Goal: Task Accomplishment & Management: Manage account settings

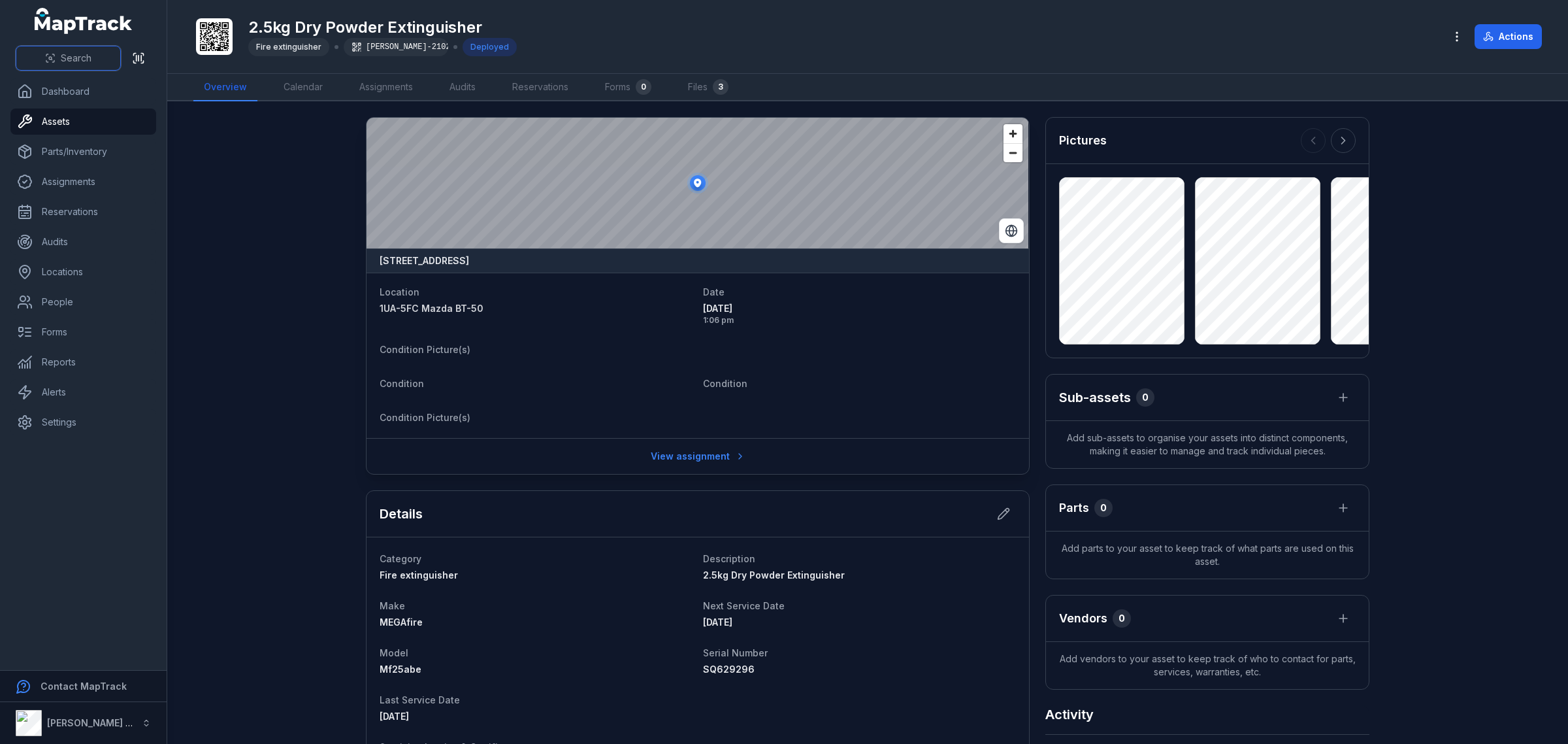
click at [76, 60] on span "Search" at bounding box center [76, 58] width 31 height 13
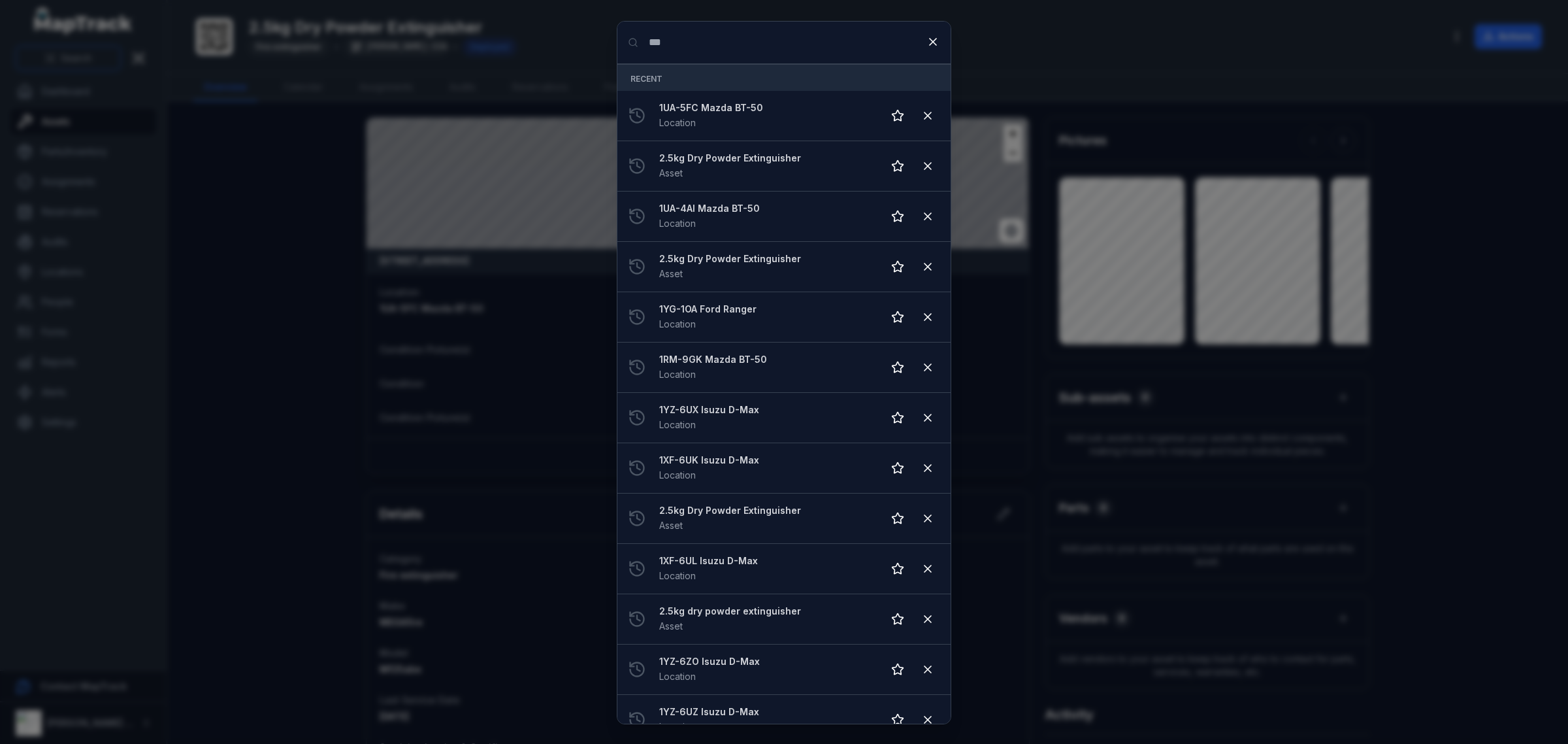
type input "***"
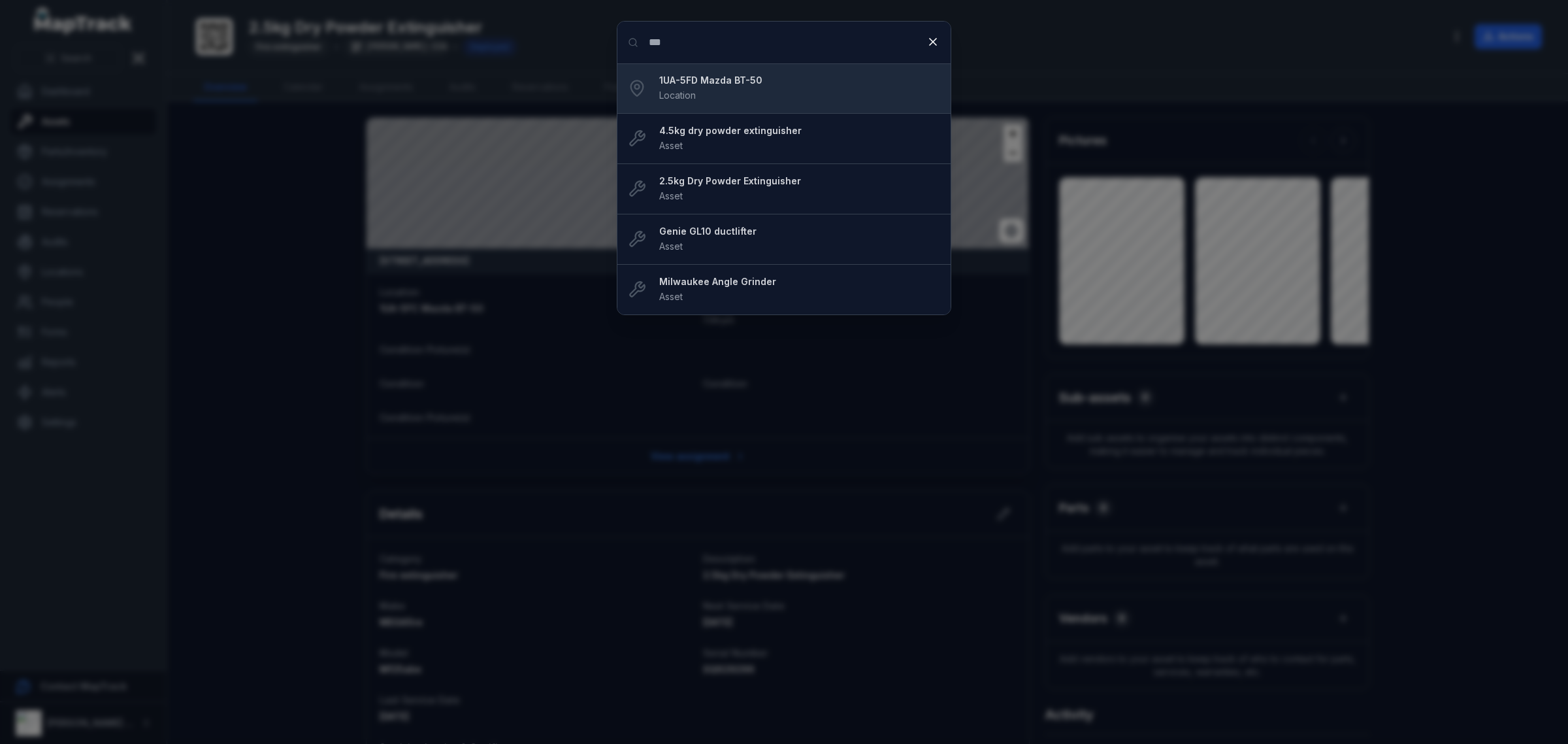
click at [765, 70] on li "1UA-5FD Mazda BT-50 Location" at bounding box center [784, 88] width 333 height 51
click at [722, 95] on div "1UA-5FD Mazda BT-50 Location" at bounding box center [799, 88] width 281 height 29
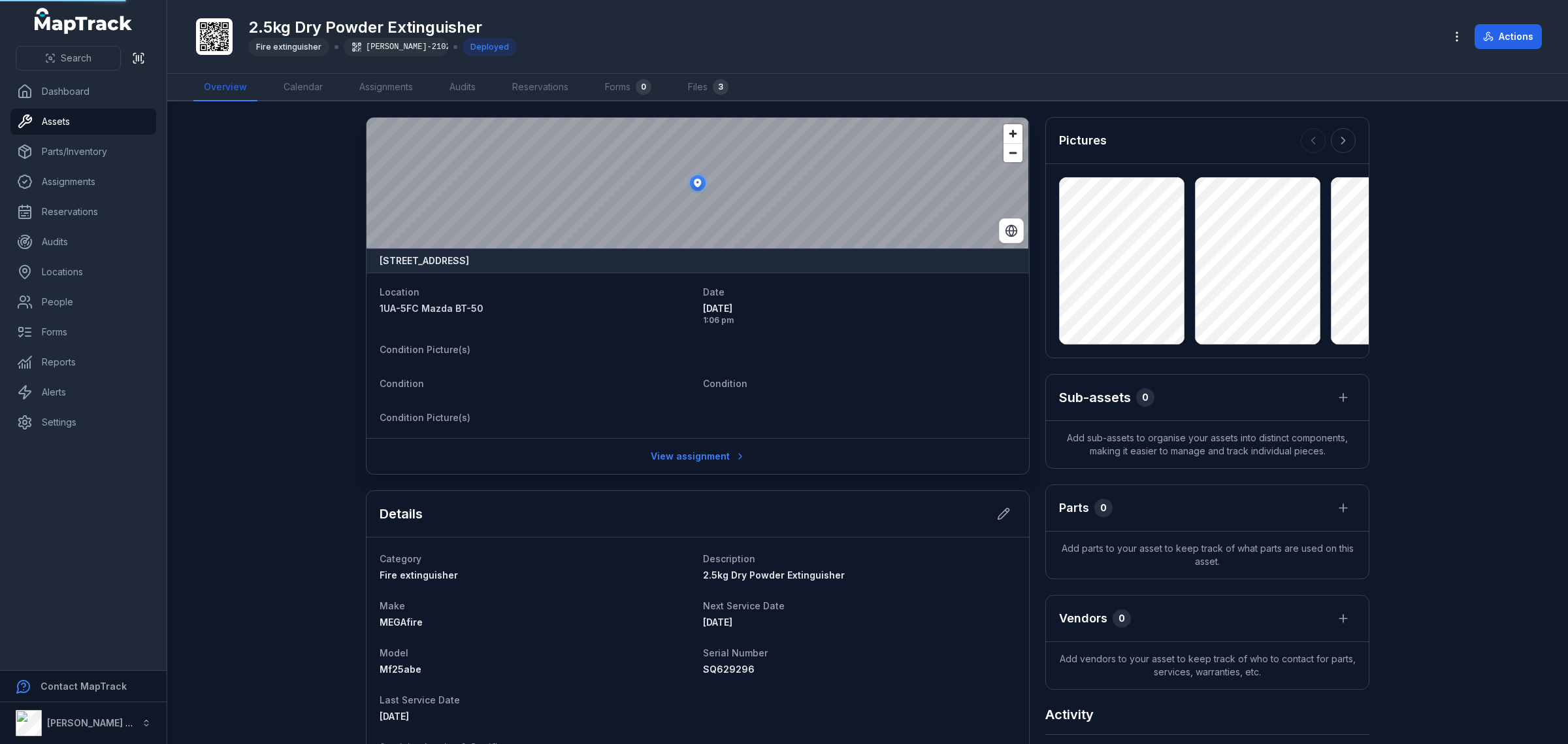
scroll to position [164, 0]
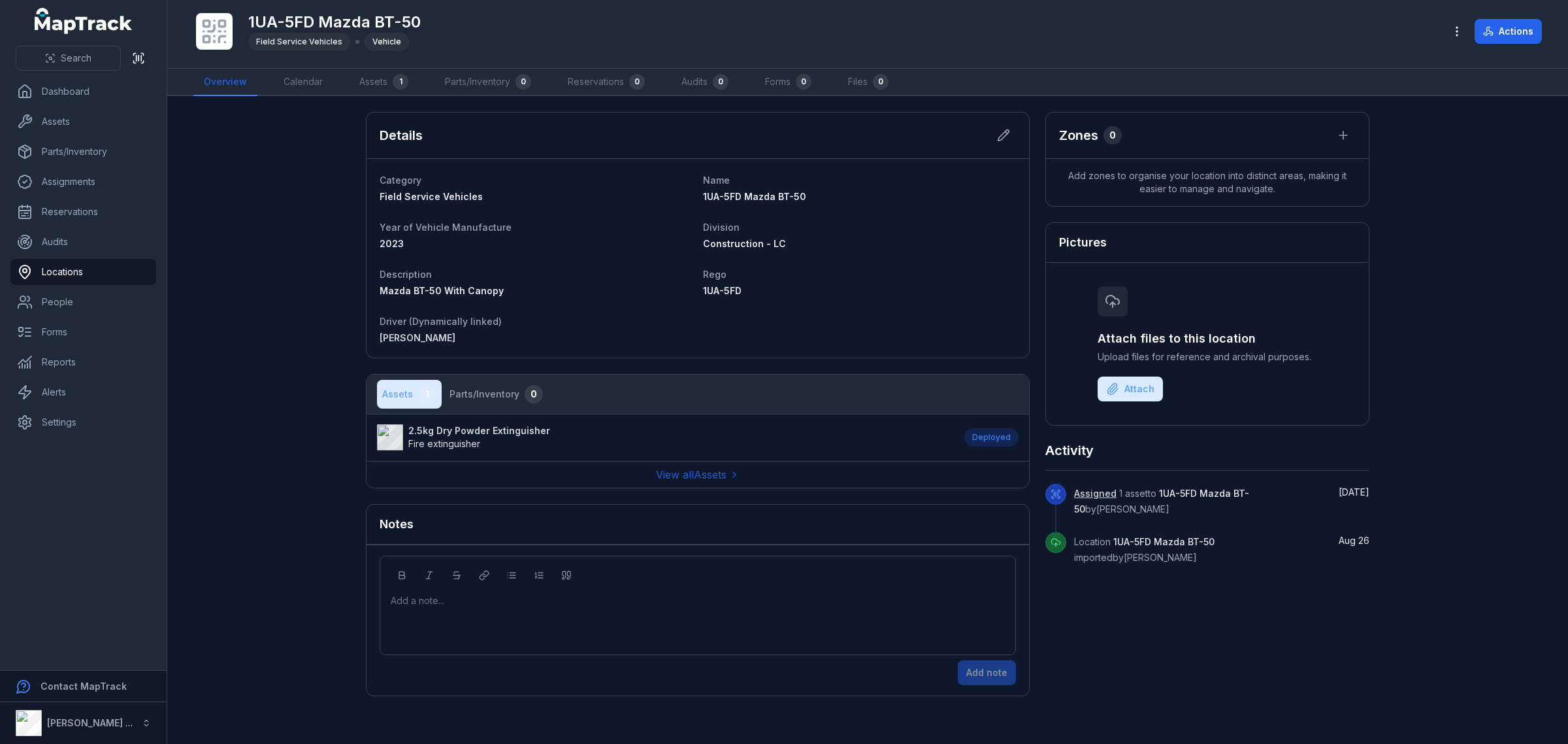
click at [474, 439] on span "Fire extinguisher" at bounding box center [444, 443] width 72 height 11
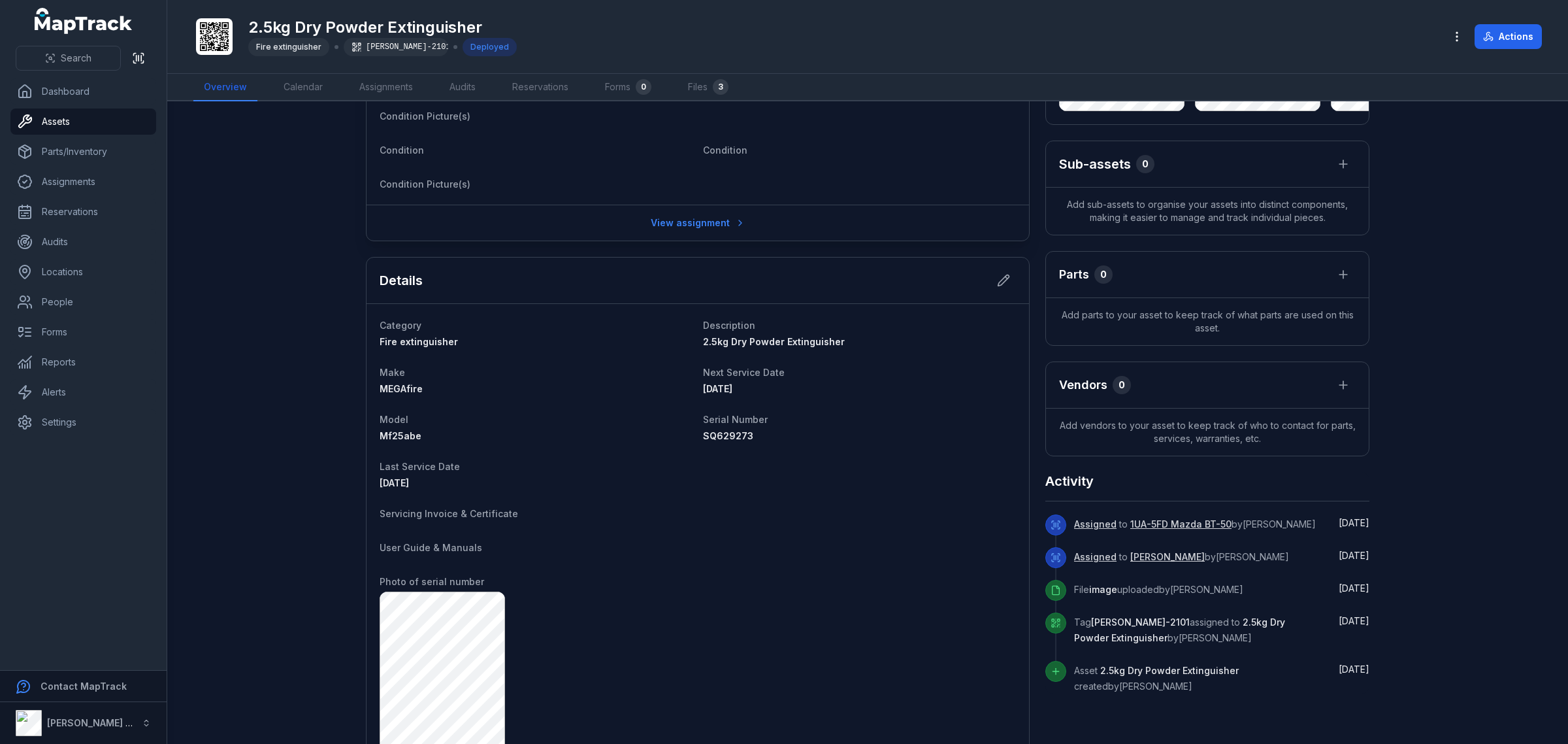
scroll to position [232, 0]
click at [1000, 285] on icon at bounding box center [1003, 282] width 13 height 13
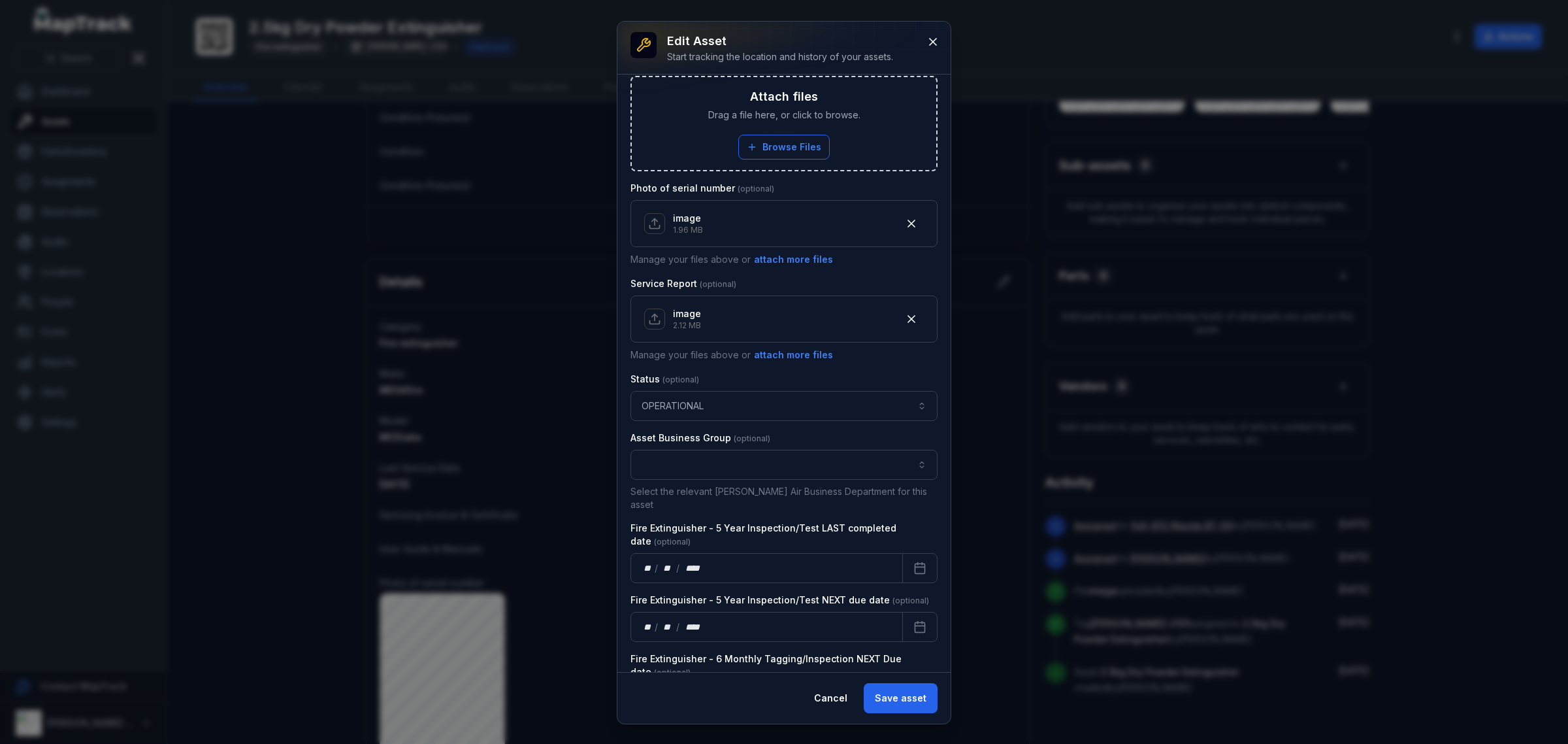
scroll to position [653, 0]
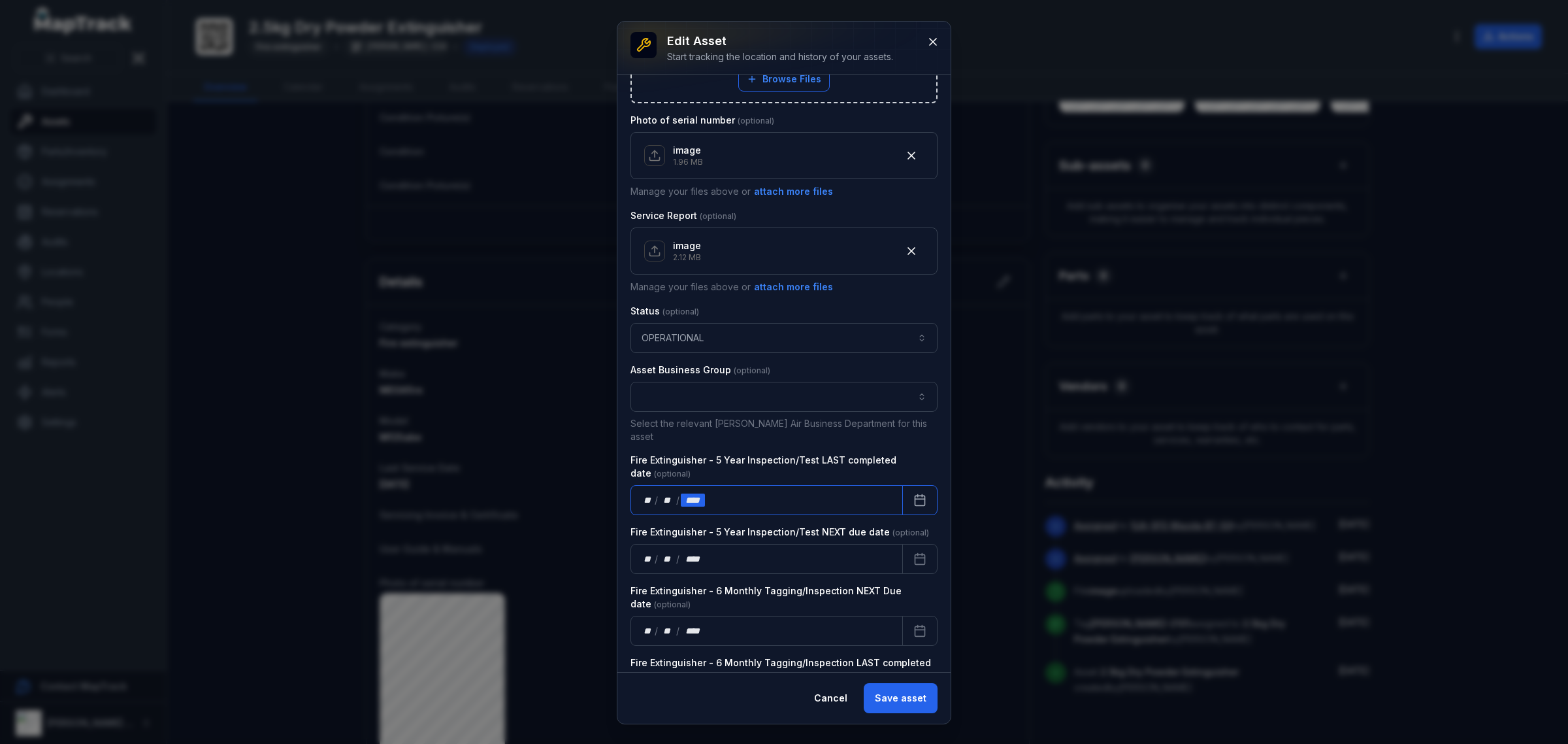
click at [700, 494] on div "****" at bounding box center [692, 500] width 24 height 13
click at [918, 489] on button "Calendar" at bounding box center [920, 500] width 35 height 30
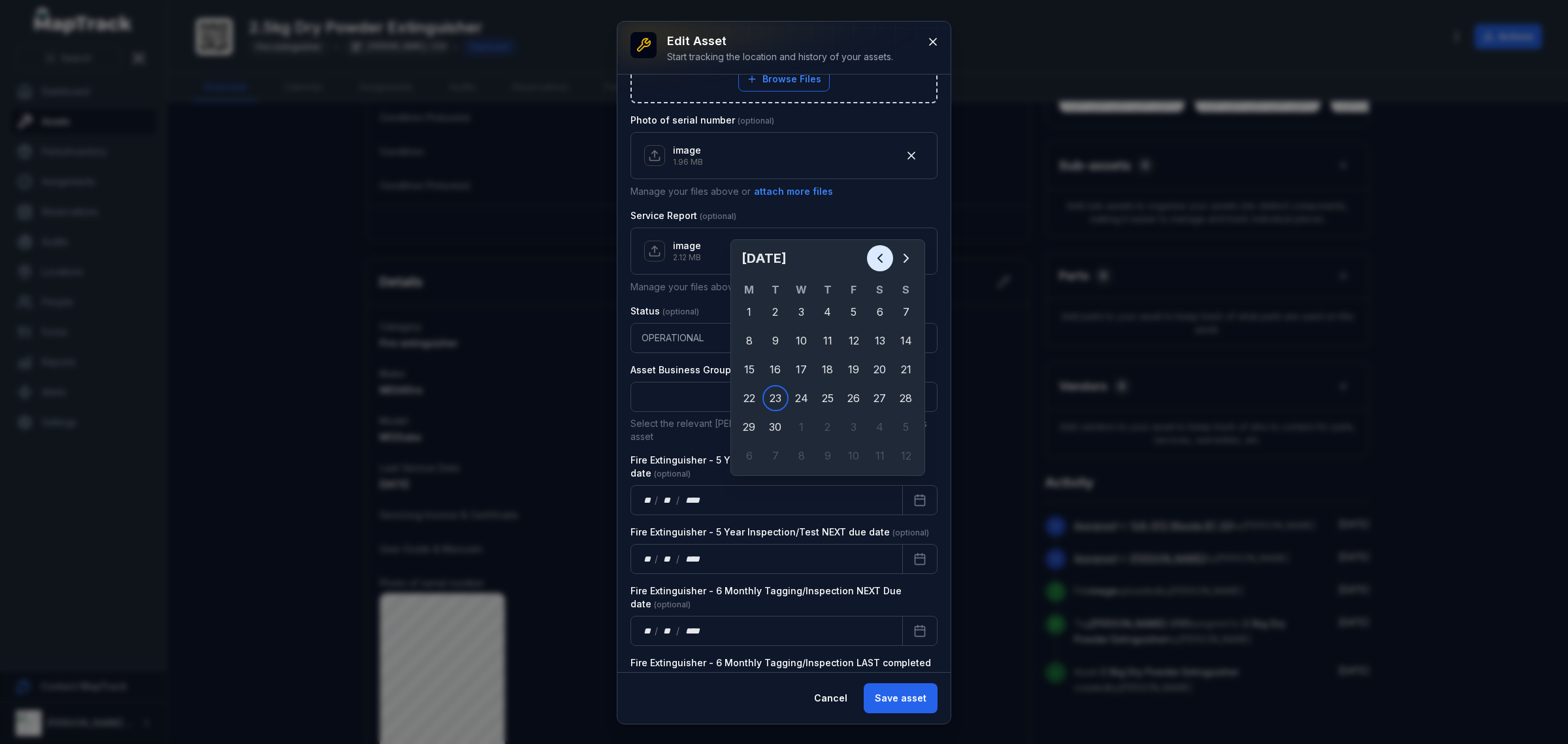
click at [870, 263] on button "Previous" at bounding box center [880, 258] width 26 height 26
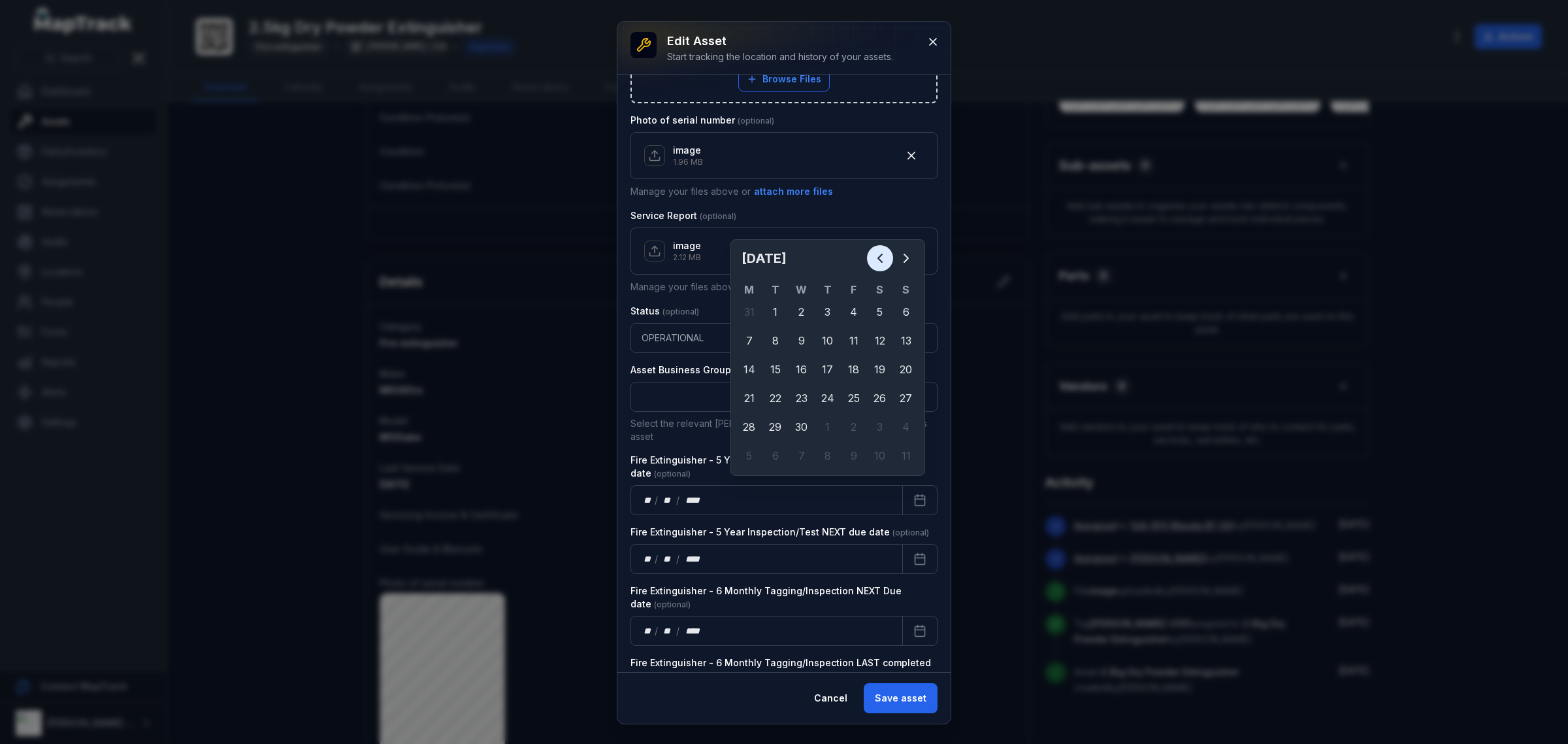
click at [872, 266] on icon "Previous" at bounding box center [880, 258] width 16 height 16
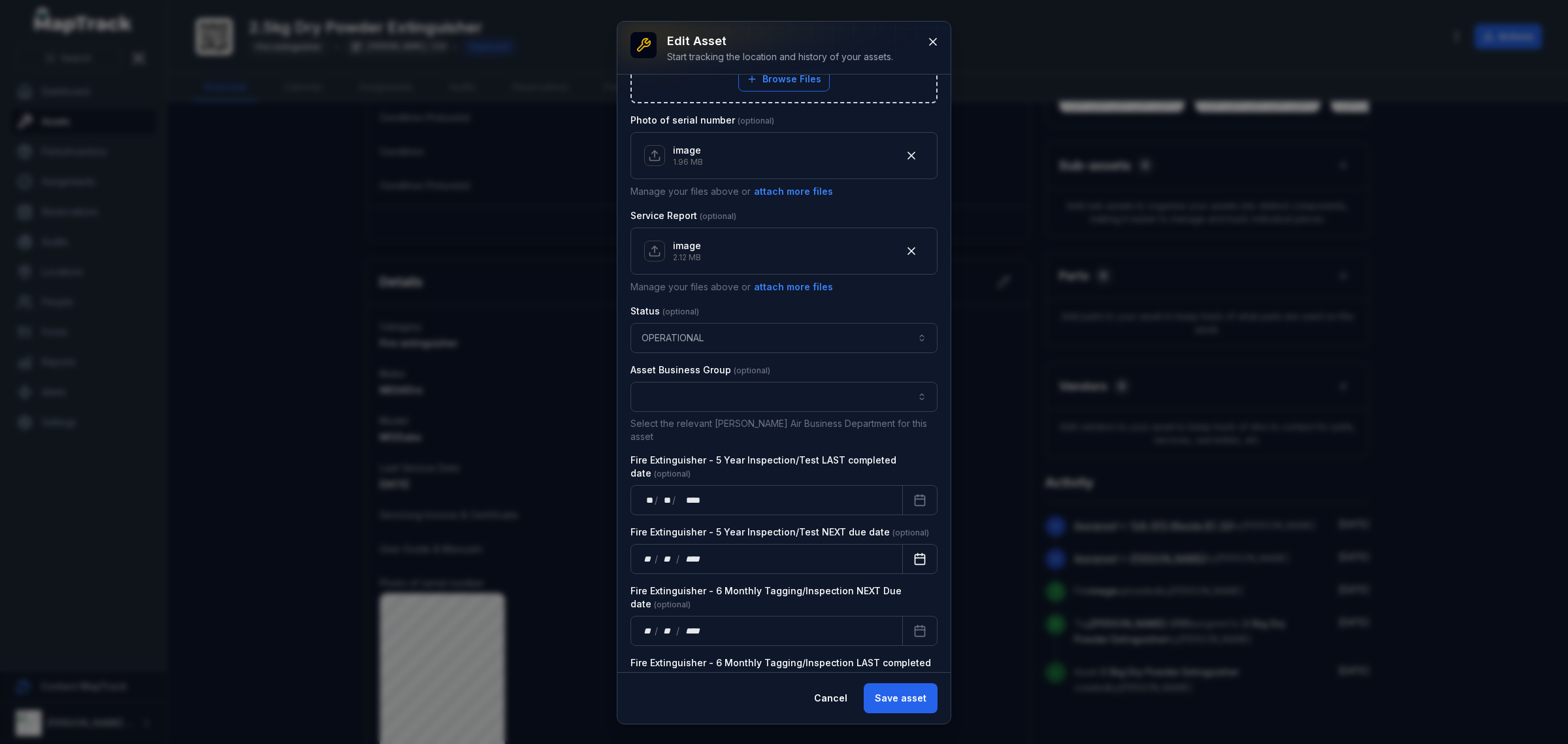
click at [913, 552] on icon "Calendar" at bounding box center [920, 559] width 13 height 13
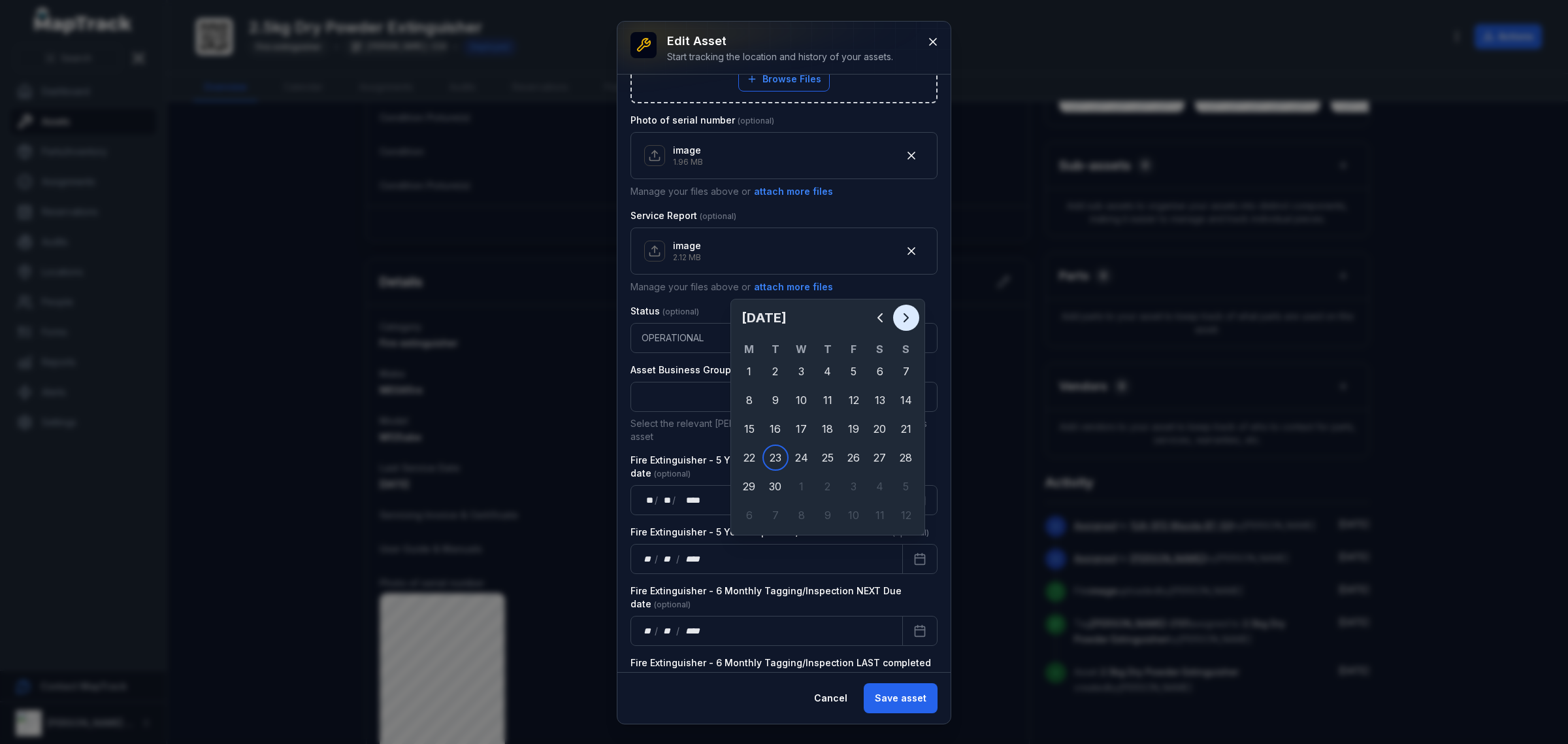
click at [916, 315] on button "Next" at bounding box center [906, 317] width 26 height 26
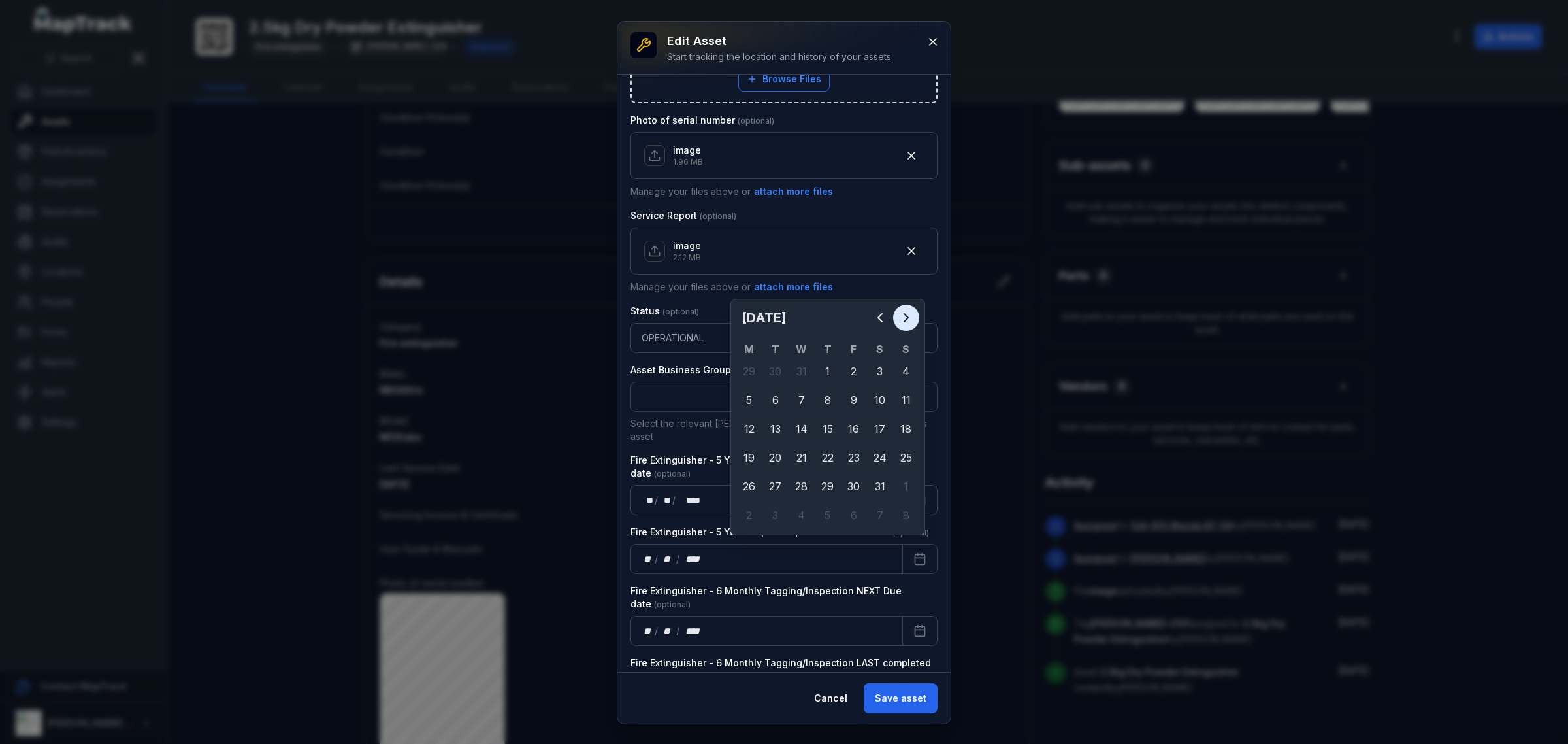
click at [916, 315] on button "Next" at bounding box center [906, 317] width 26 height 26
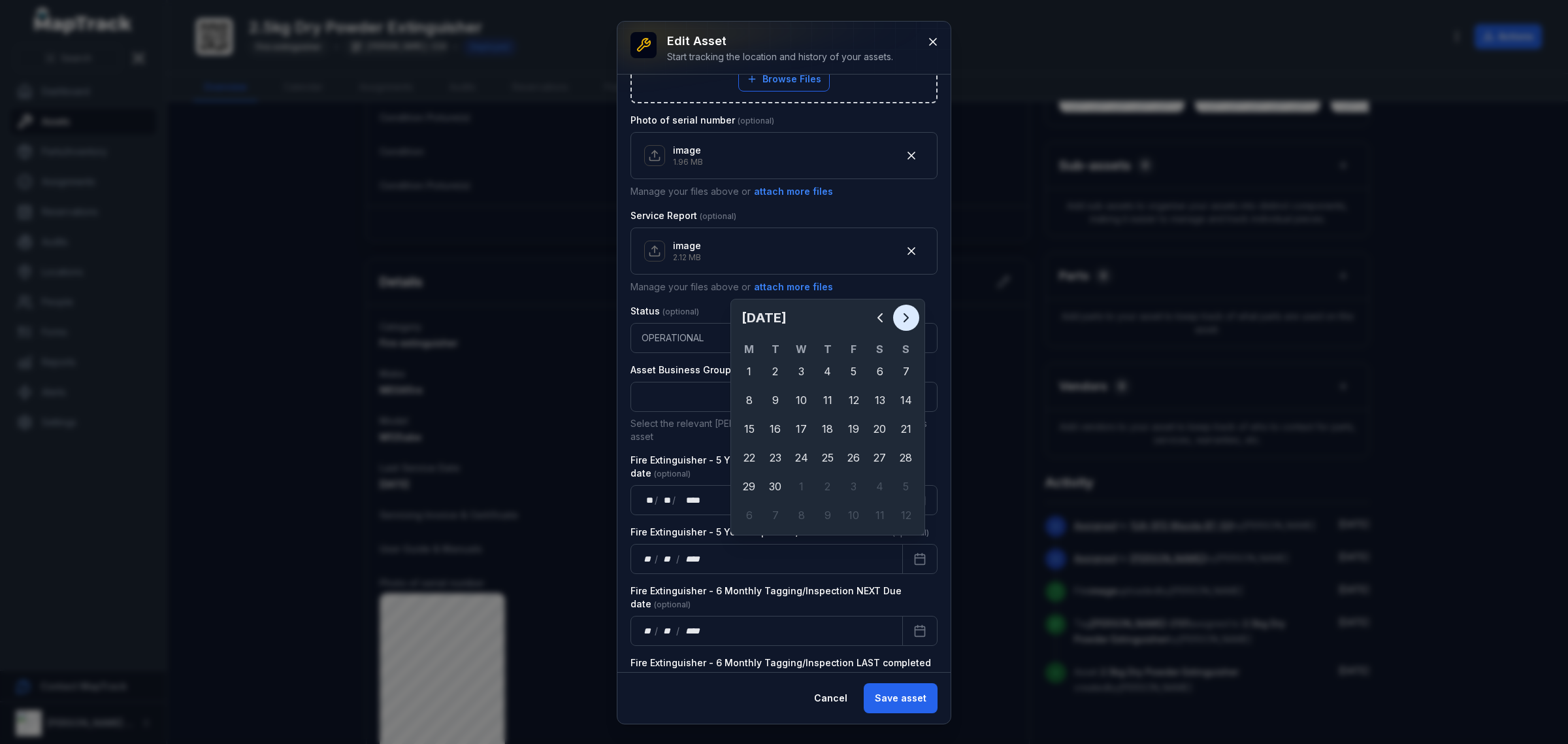
click at [916, 315] on button "Next" at bounding box center [906, 317] width 26 height 26
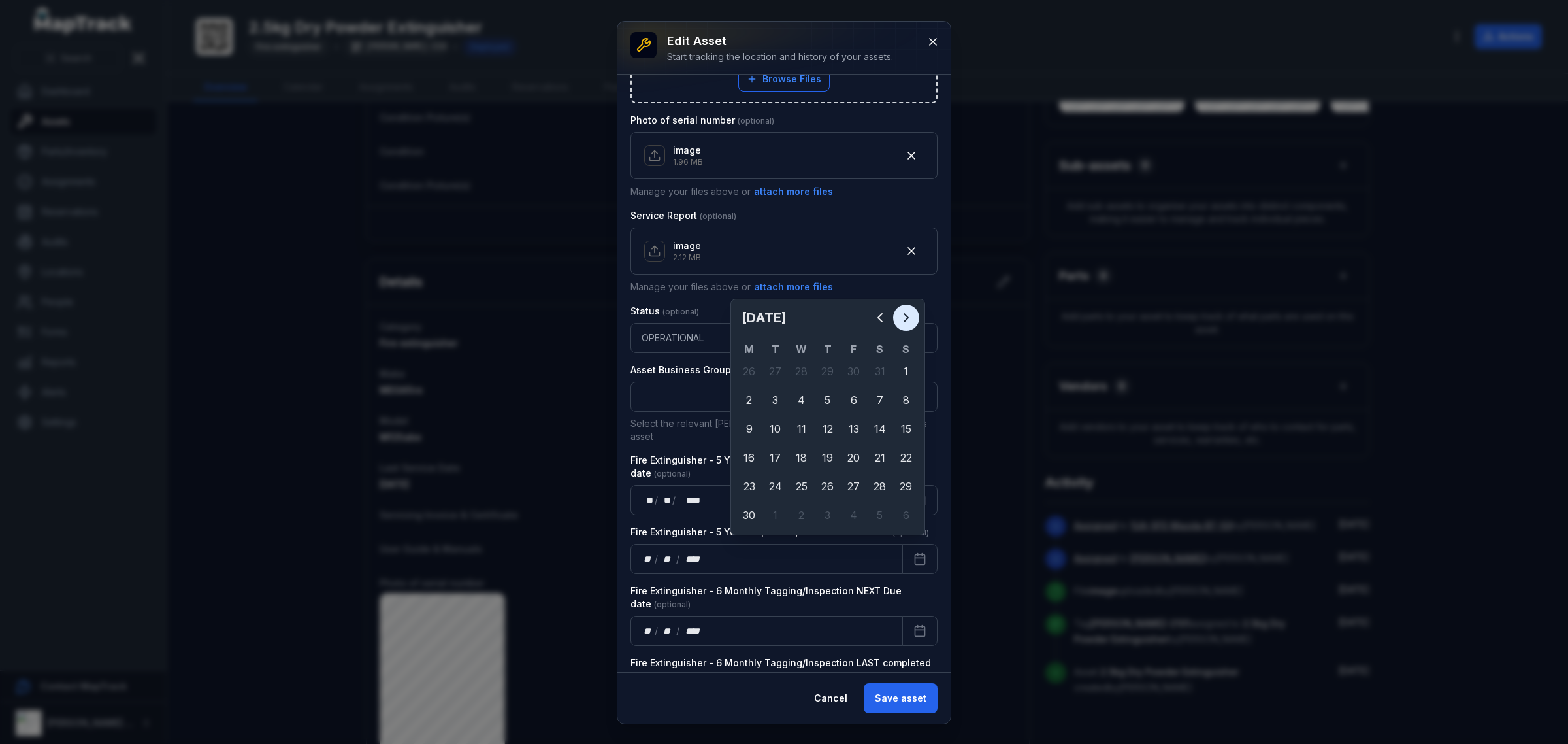
click at [916, 315] on button "Next" at bounding box center [906, 317] width 26 height 26
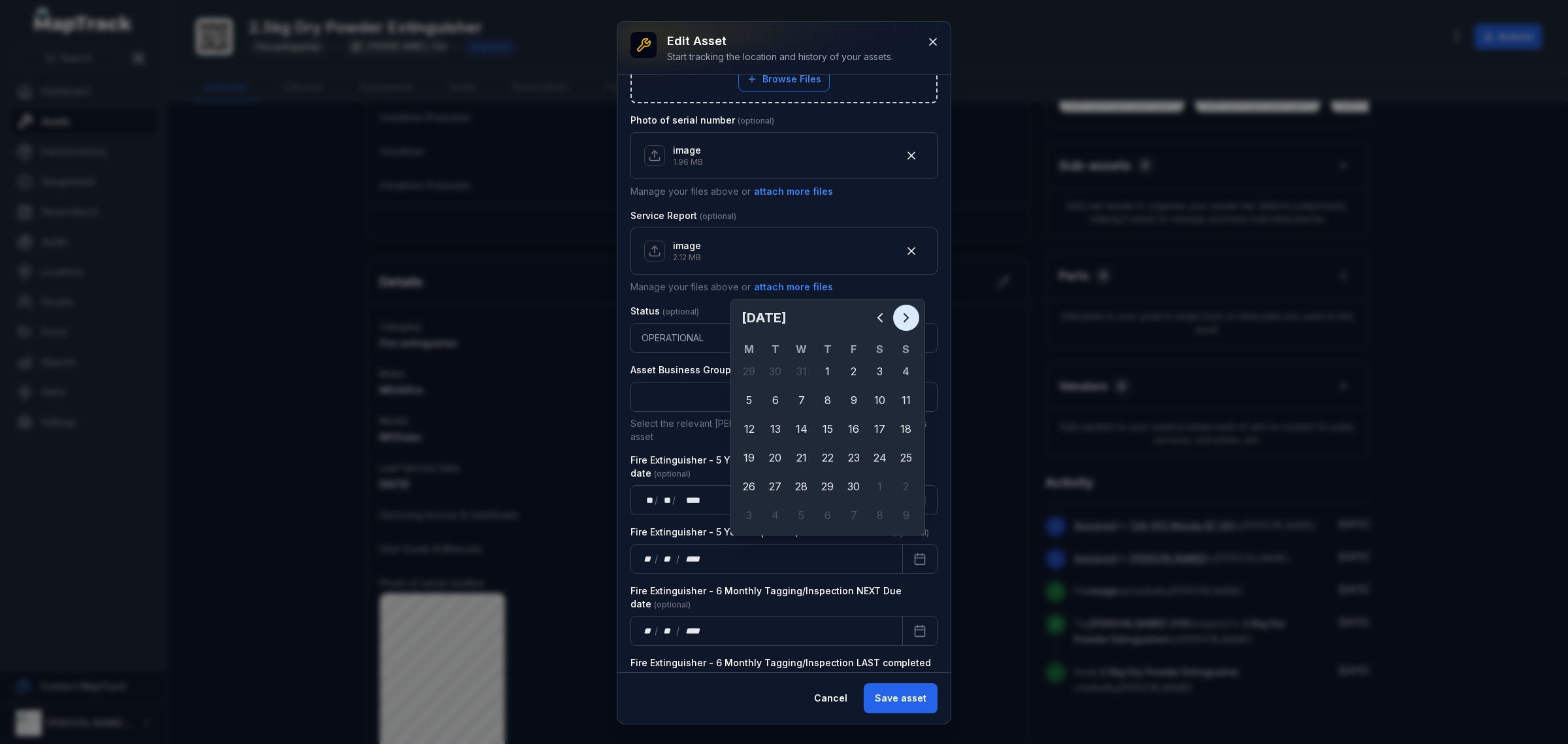
click at [916, 315] on button "Next" at bounding box center [906, 317] width 26 height 26
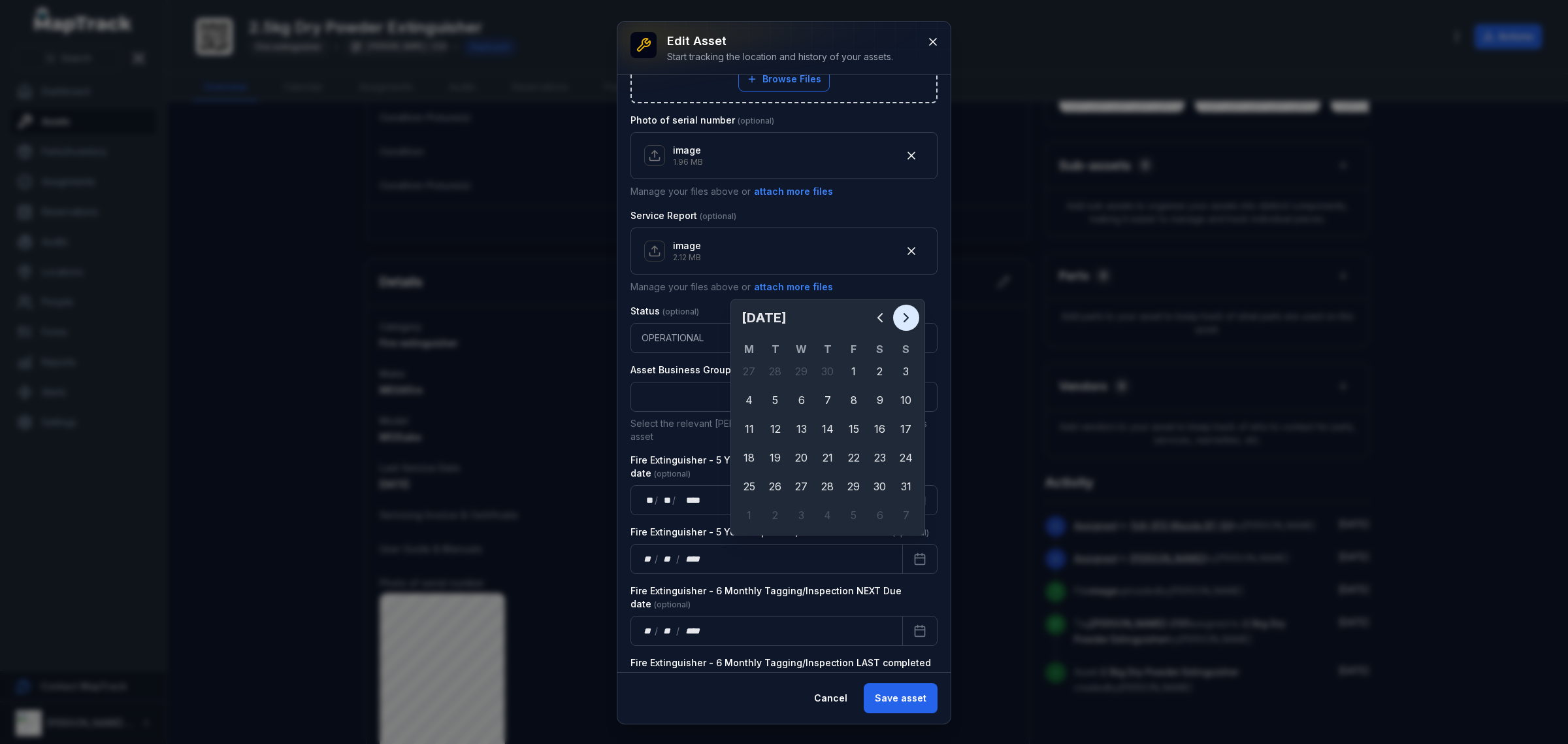
click at [916, 315] on button "Next" at bounding box center [906, 317] width 26 height 26
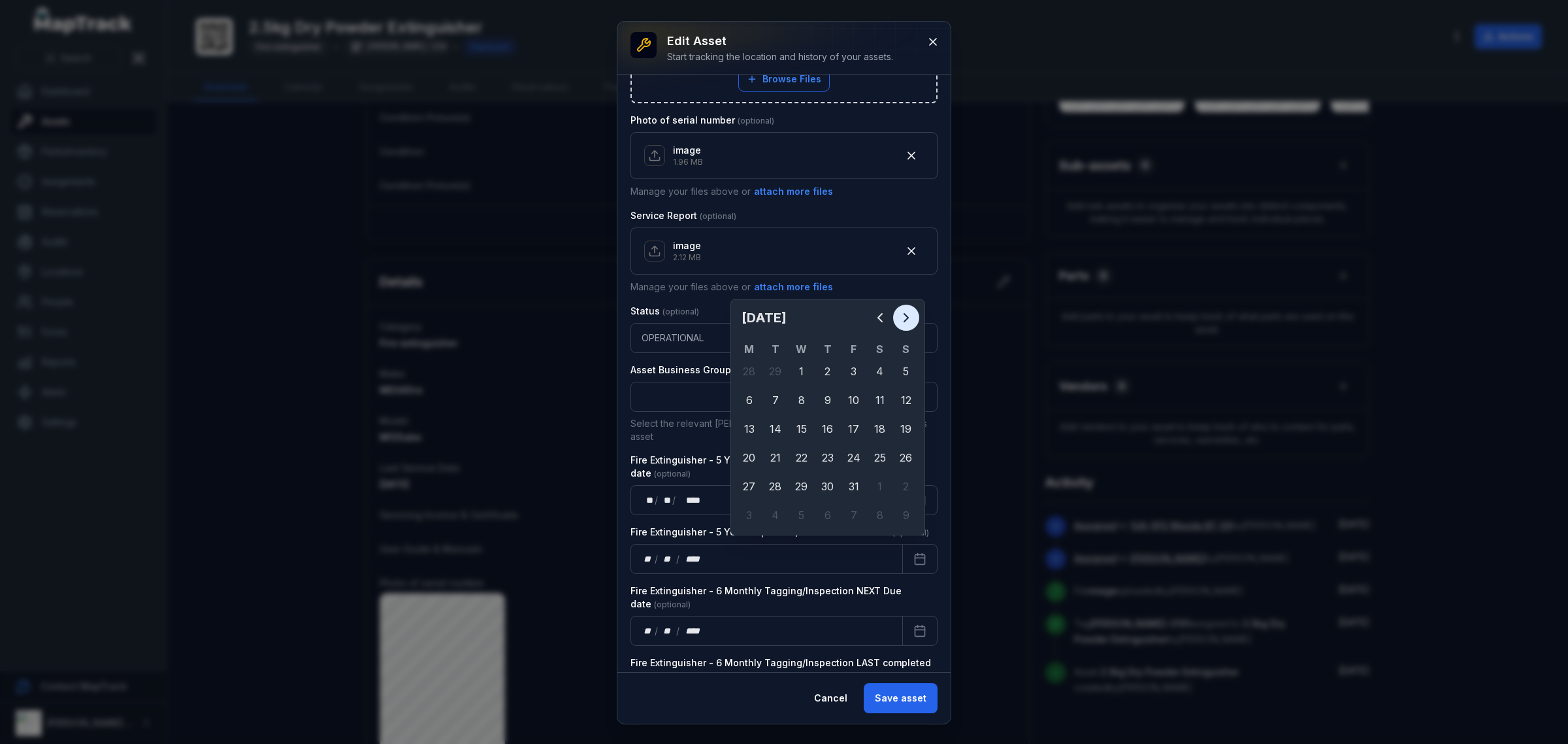
click at [916, 315] on button "Next" at bounding box center [906, 317] width 26 height 26
click at [880, 320] on icon "Previous" at bounding box center [880, 317] width 16 height 16
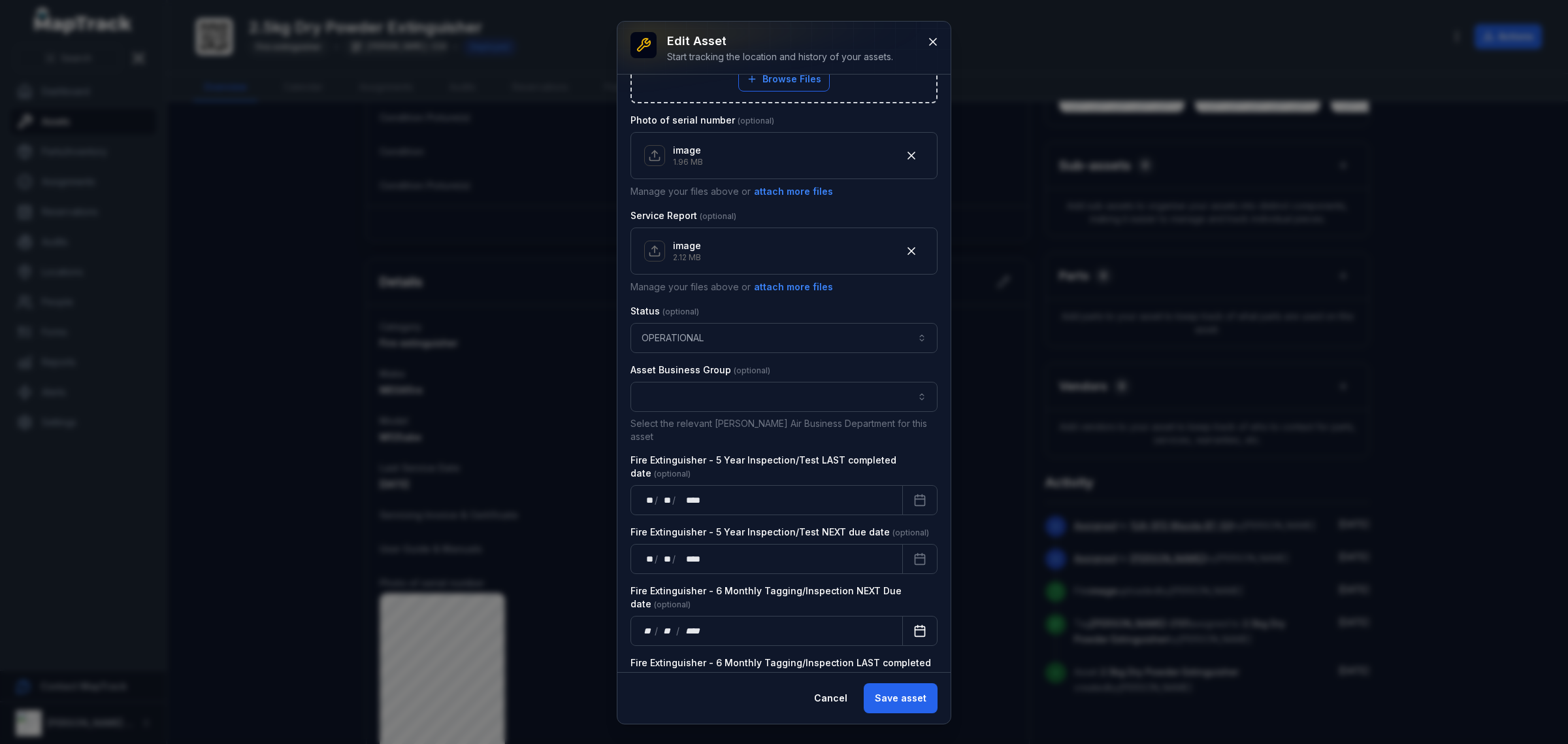
click at [913, 626] on icon "Calendar" at bounding box center [920, 631] width 13 height 13
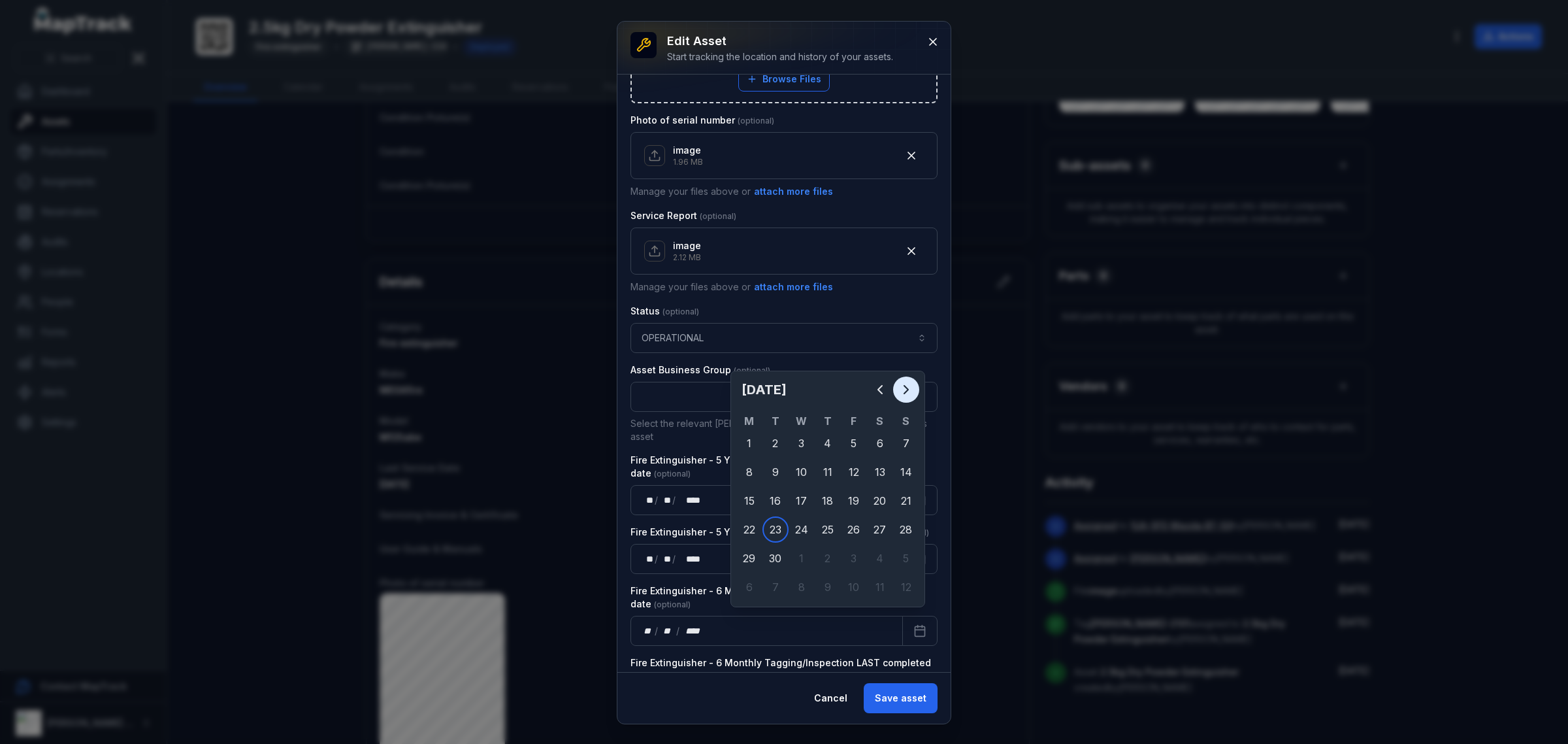
click at [905, 392] on icon "Next" at bounding box center [906, 390] width 4 height 8
click at [905, 394] on icon "Next" at bounding box center [906, 390] width 4 height 8
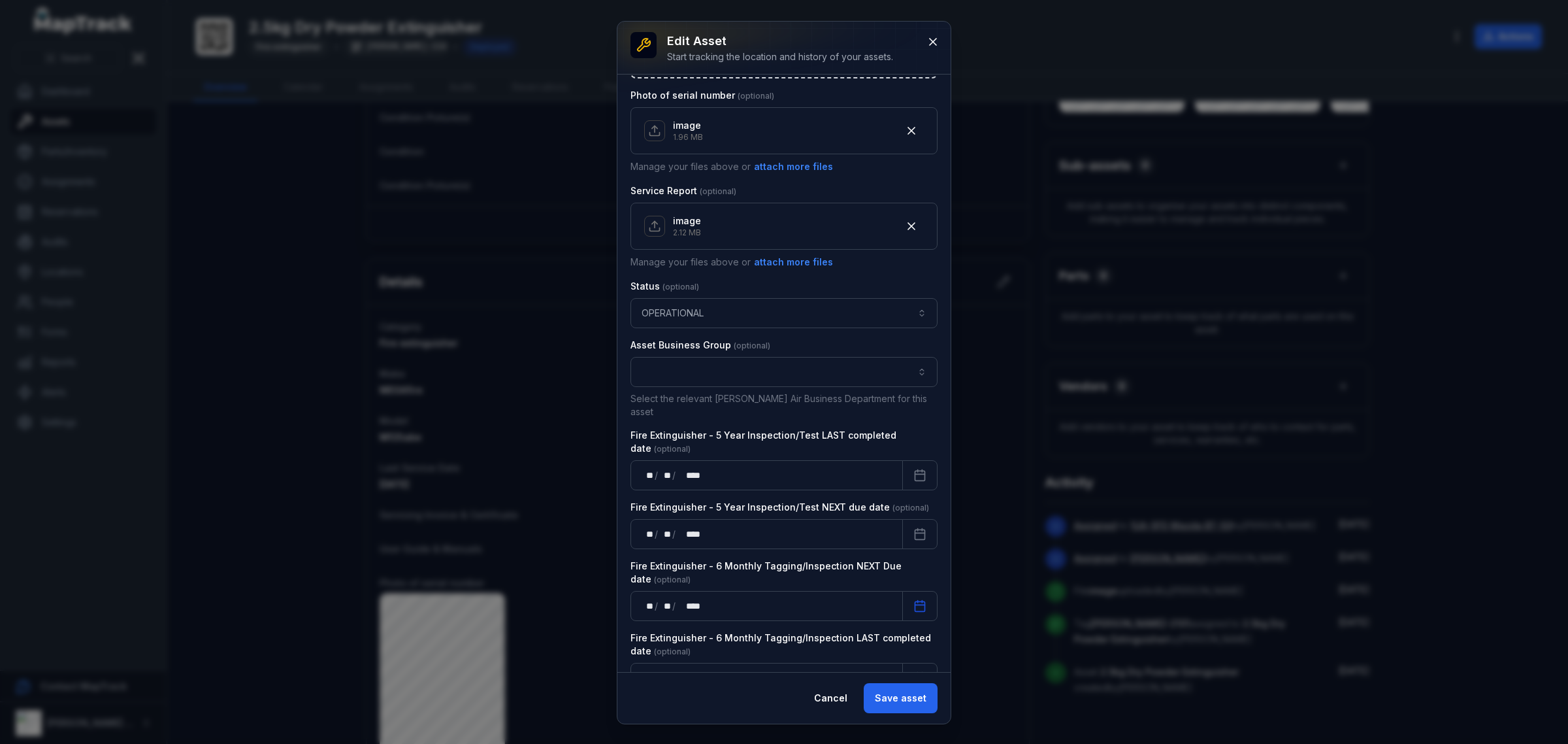
scroll to position [704, 0]
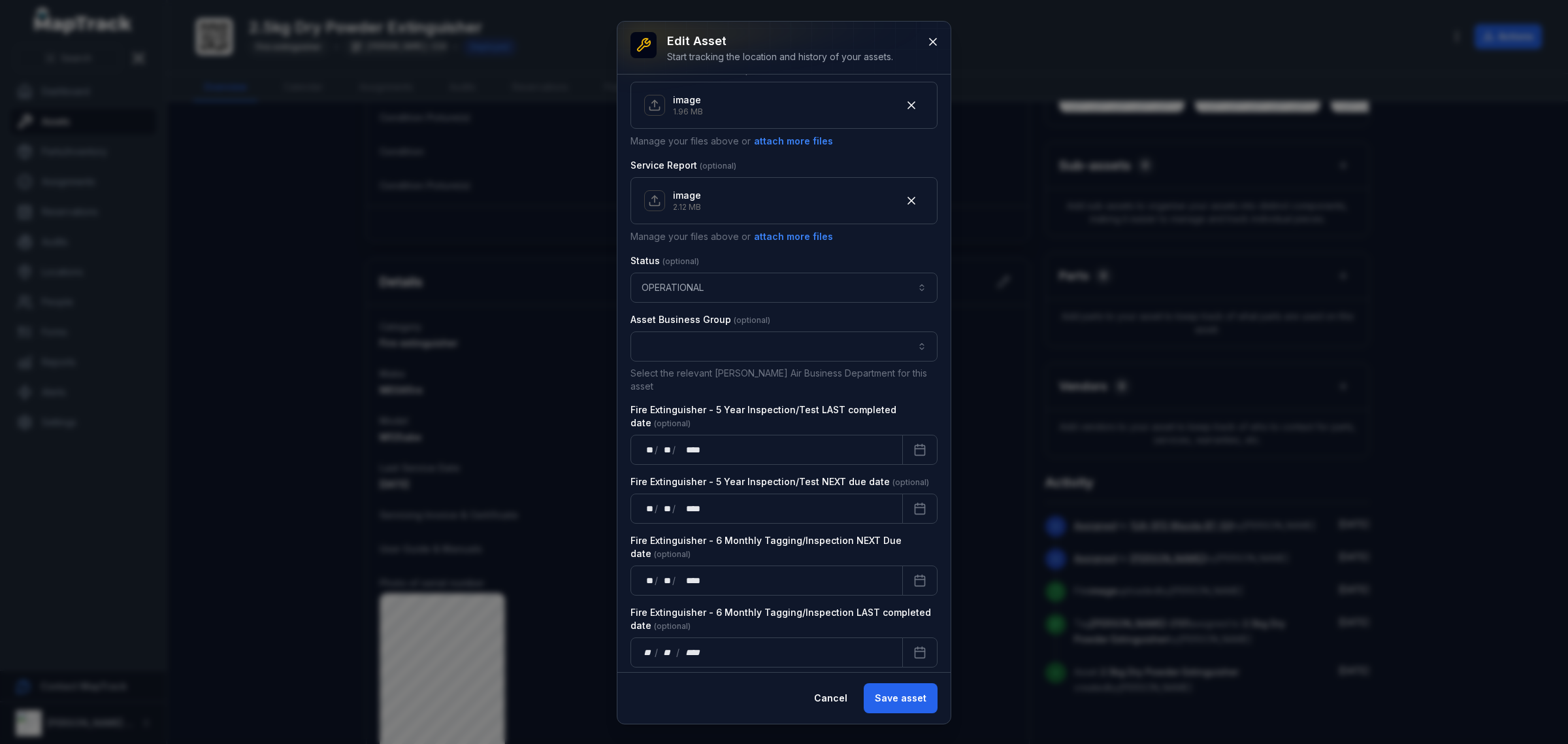
click at [926, 632] on div "**********" at bounding box center [784, 373] width 333 height 597
click at [921, 648] on button "Calendar" at bounding box center [920, 653] width 35 height 30
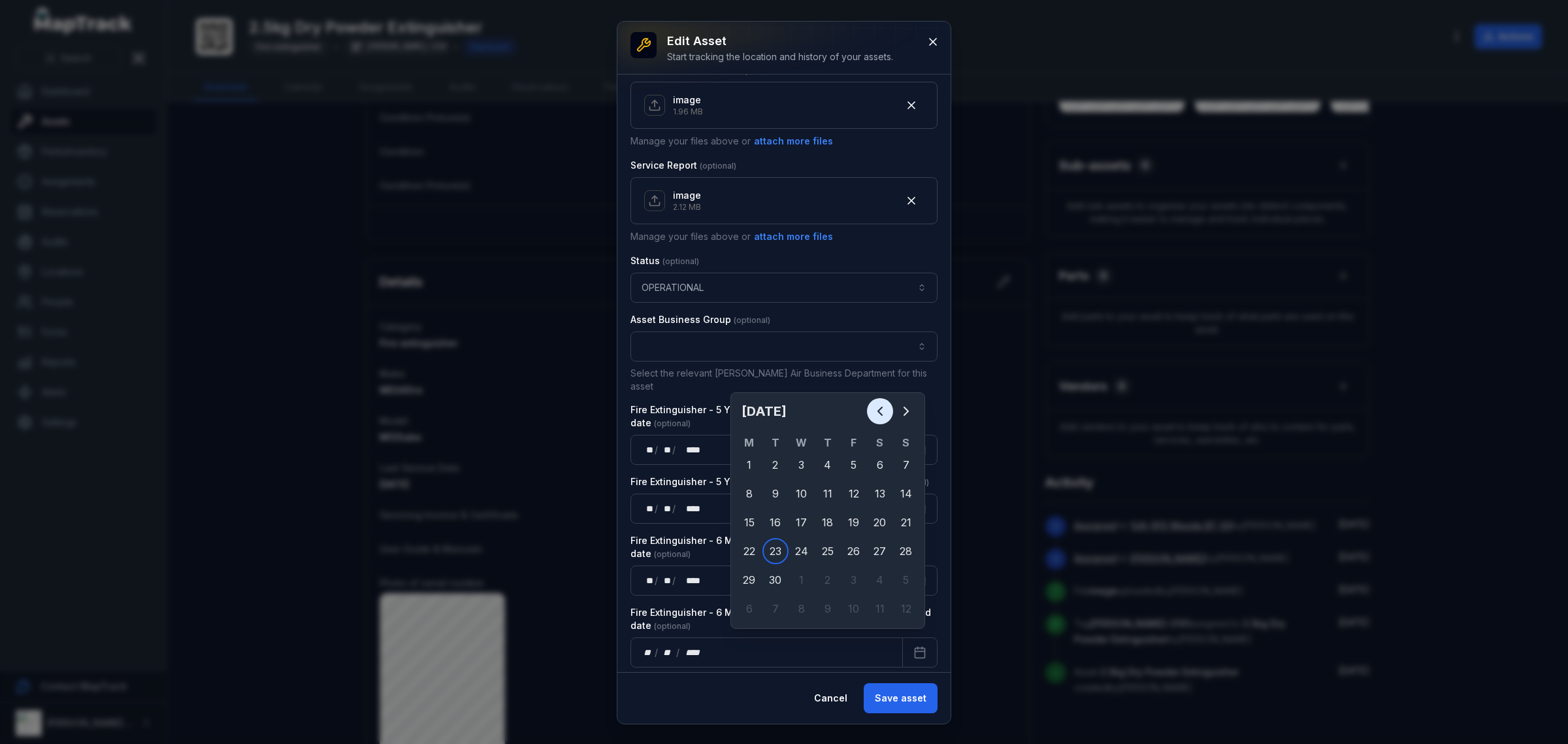
click at [872, 415] on icon "Previous" at bounding box center [880, 411] width 16 height 16
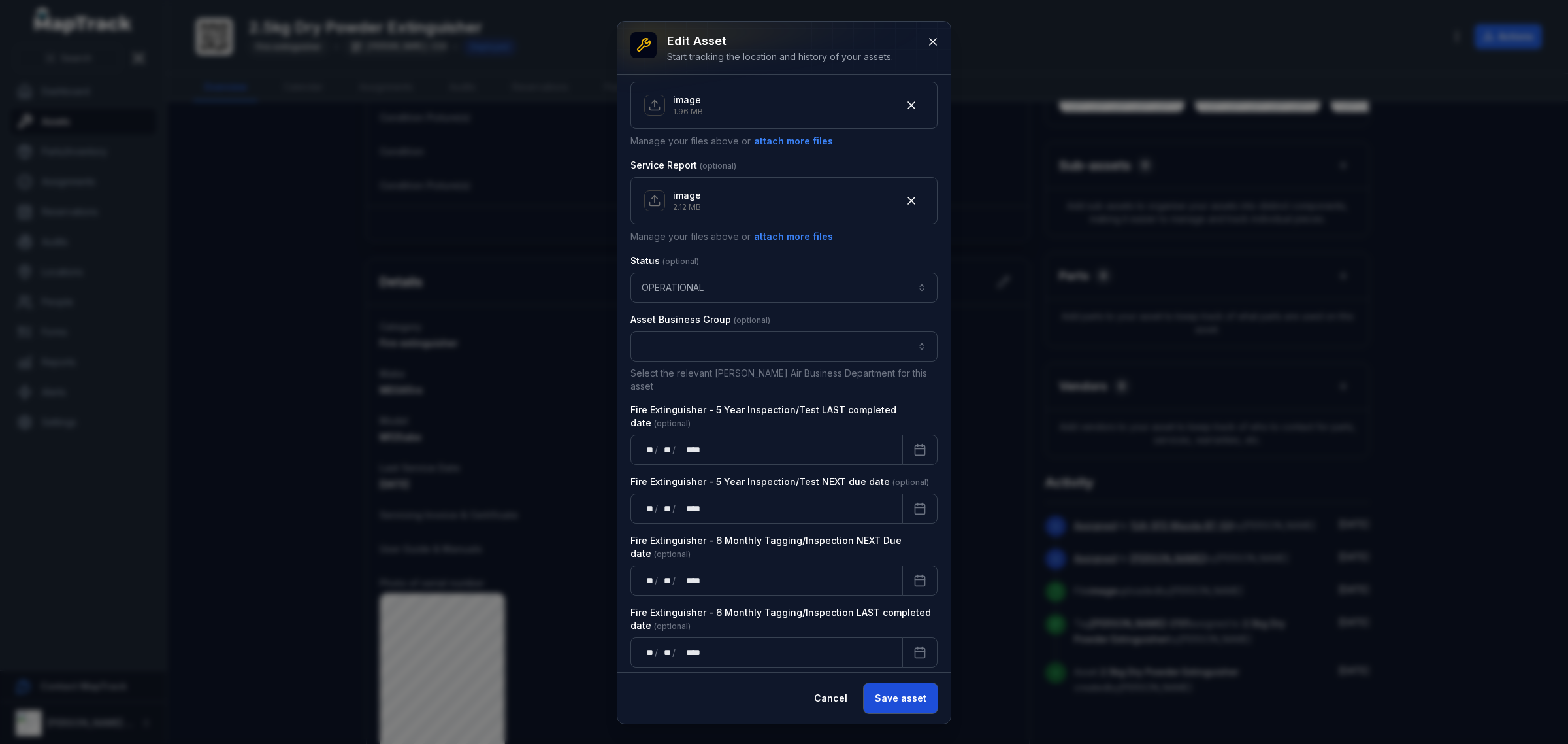
click at [903, 700] on button "Save asset" at bounding box center [901, 698] width 74 height 30
